Goal: Check status: Check status

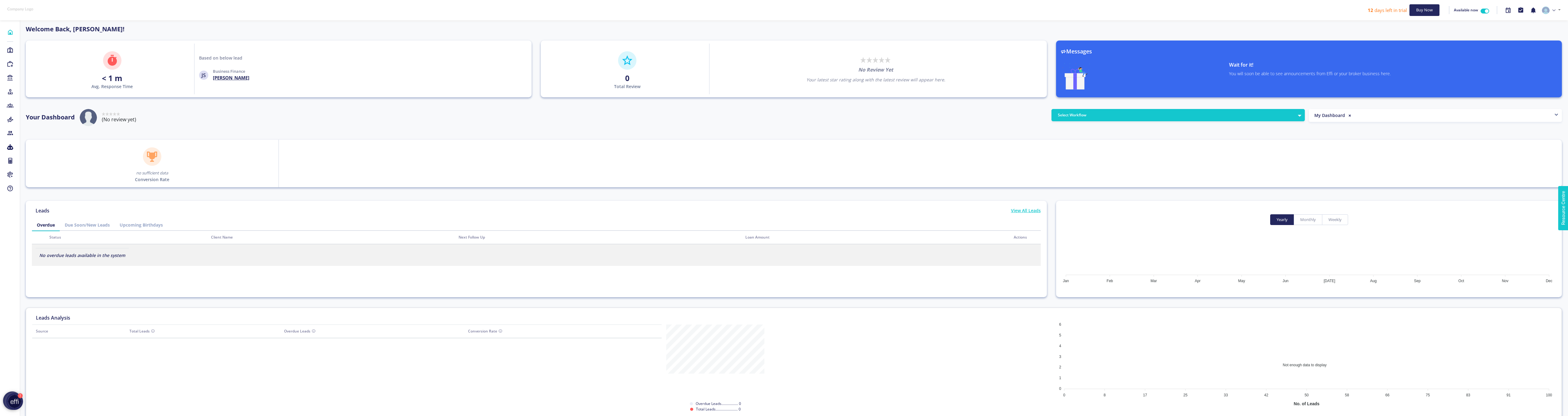
scroll to position [55, 98]
